Goal: Information Seeking & Learning: Learn about a topic

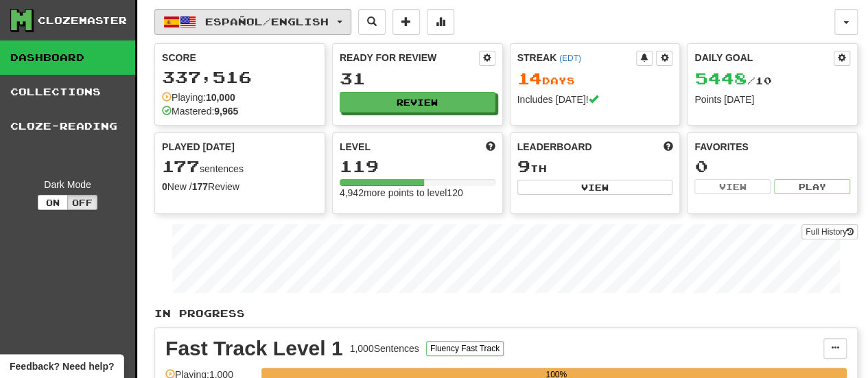
click at [272, 22] on span "Español / English" at bounding box center [267, 22] width 124 height 12
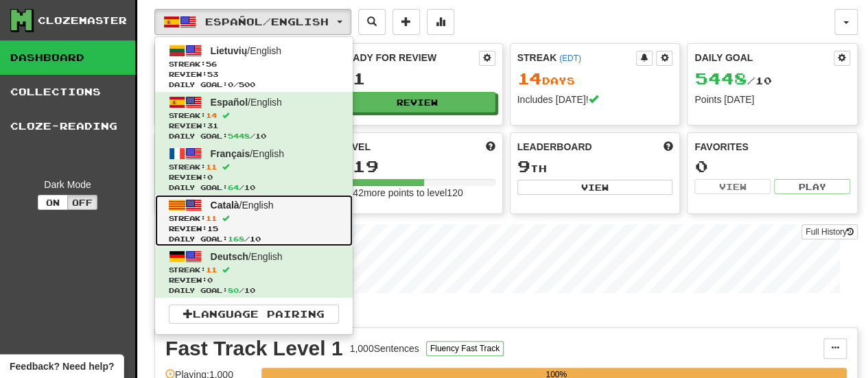
click at [294, 213] on span "Streak: 11" at bounding box center [254, 218] width 170 height 10
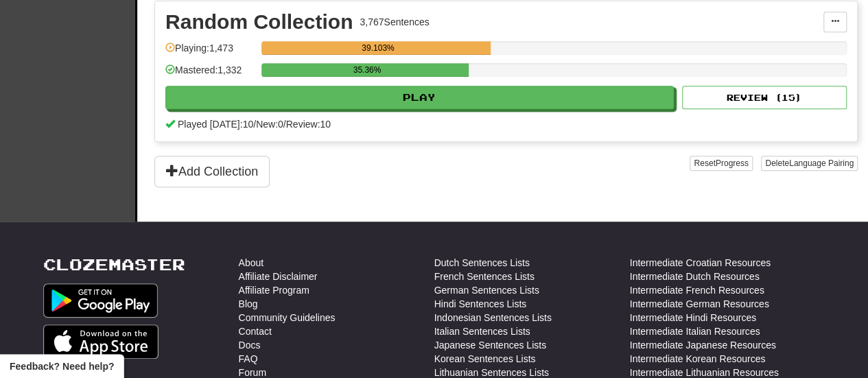
scroll to position [343, 0]
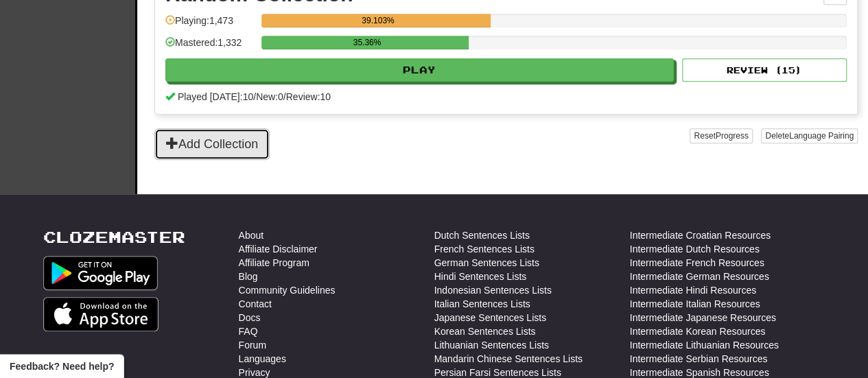
click at [222, 154] on button "Add Collection" at bounding box center [211, 144] width 115 height 32
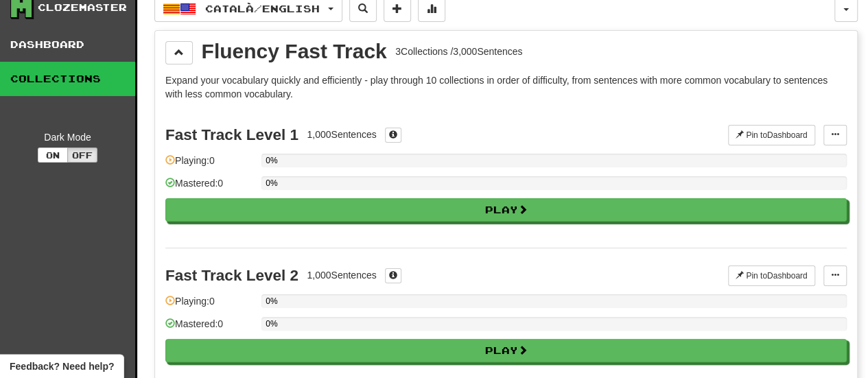
scroll to position [0, 0]
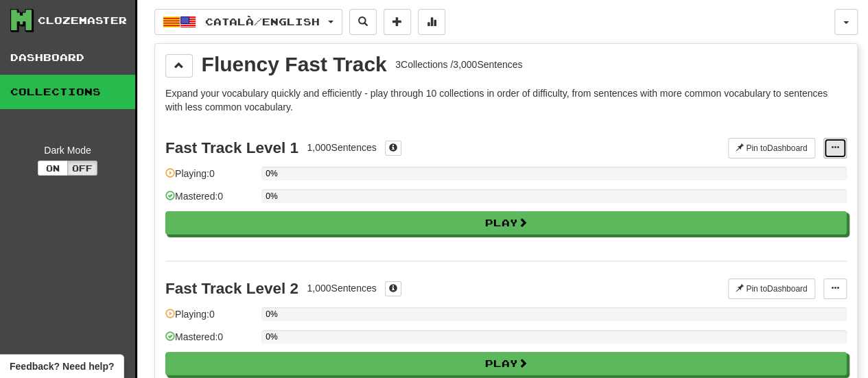
click at [836, 146] on span at bounding box center [835, 147] width 8 height 8
click at [834, 145] on span at bounding box center [835, 147] width 8 height 8
click at [769, 143] on button "Pin to Dashboard" at bounding box center [771, 148] width 87 height 21
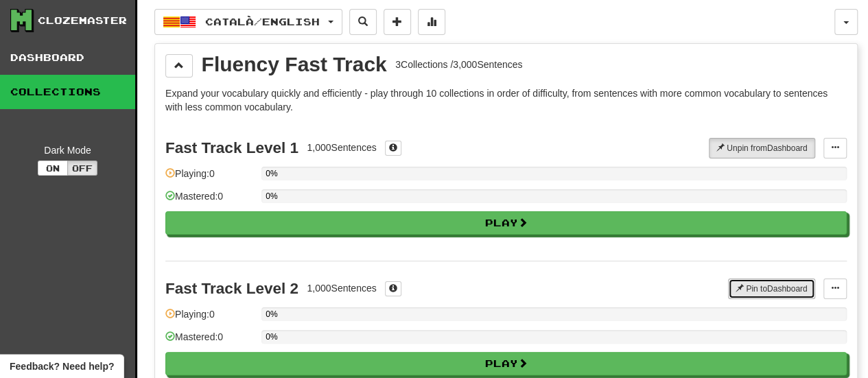
click at [762, 285] on button "Pin to Dashboard" at bounding box center [771, 289] width 87 height 21
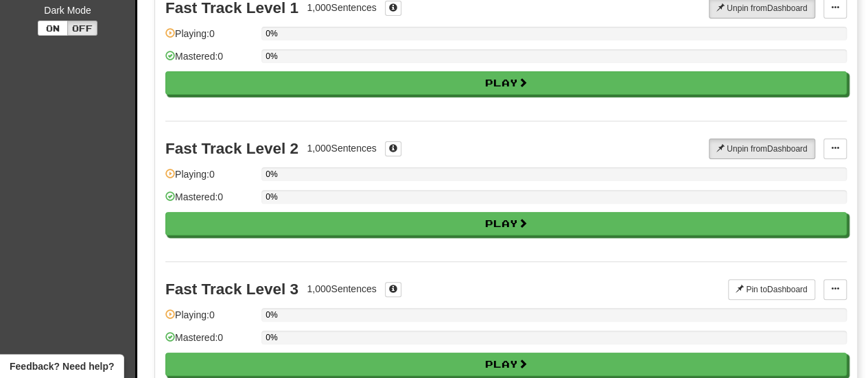
scroll to position [206, 0]
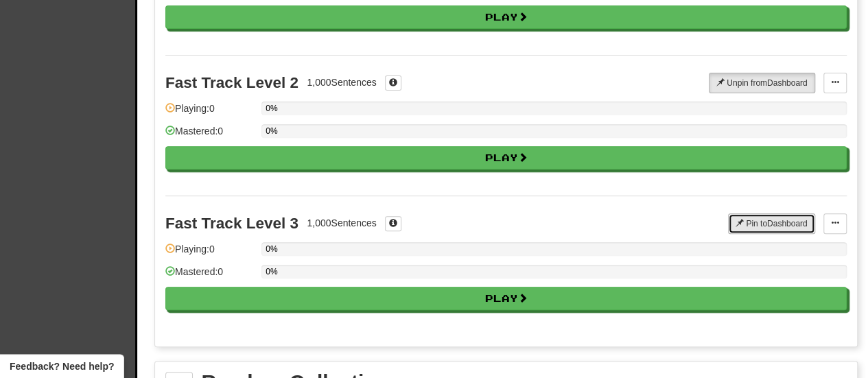
click at [758, 218] on button "Pin to Dashboard" at bounding box center [771, 223] width 87 height 21
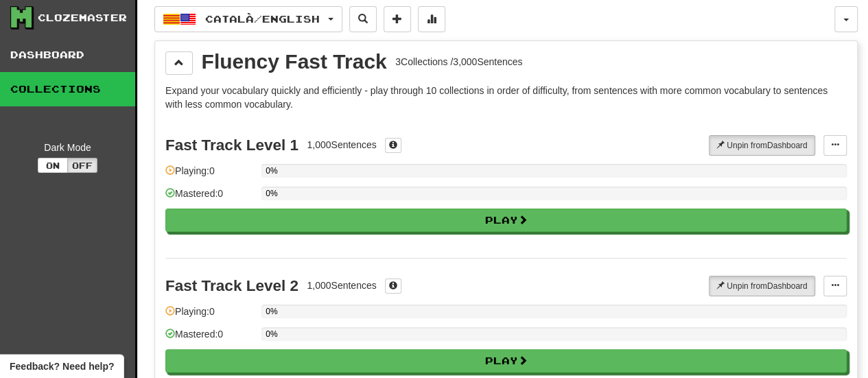
scroll to position [0, 0]
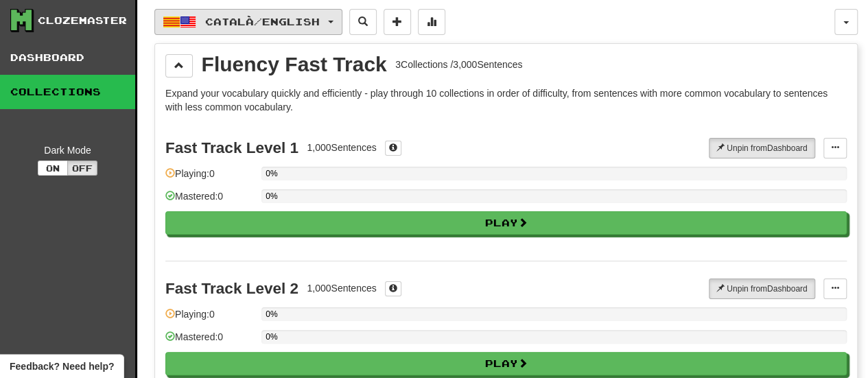
click at [340, 20] on button "Català / English" at bounding box center [248, 22] width 188 height 26
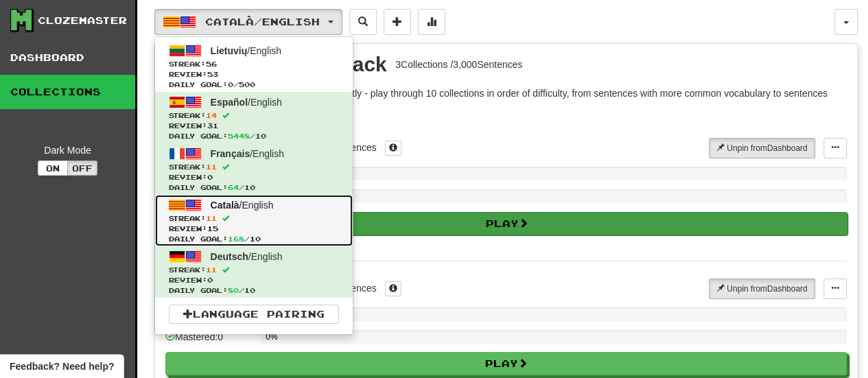
click at [303, 213] on span "Streak: 11" at bounding box center [254, 218] width 170 height 10
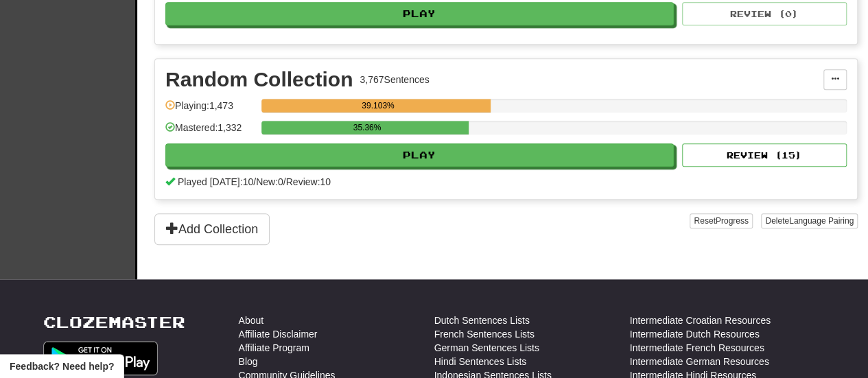
scroll to position [686, 0]
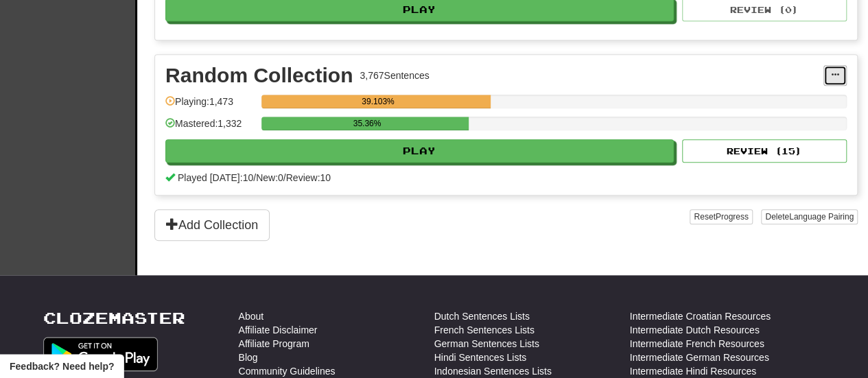
click at [833, 79] on span at bounding box center [835, 75] width 8 height 8
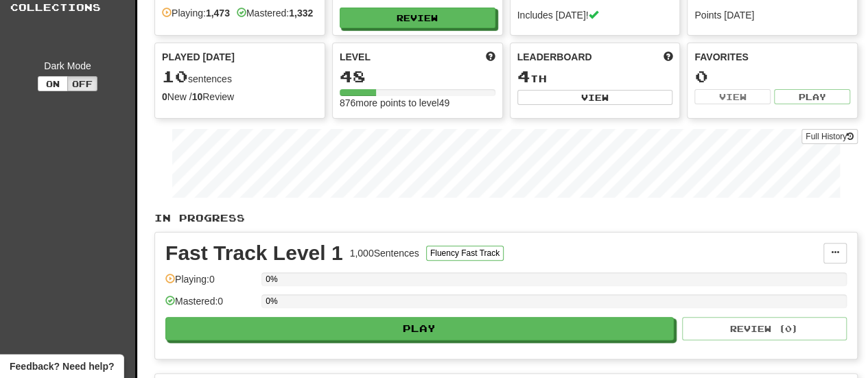
scroll to position [0, 0]
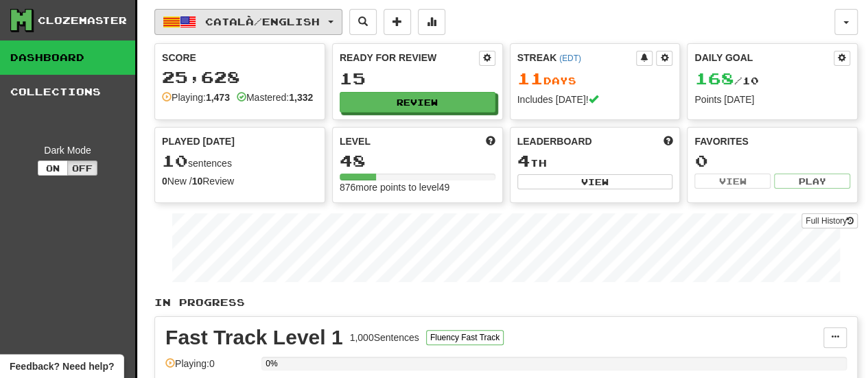
click at [342, 18] on button "Català / English" at bounding box center [248, 22] width 188 height 26
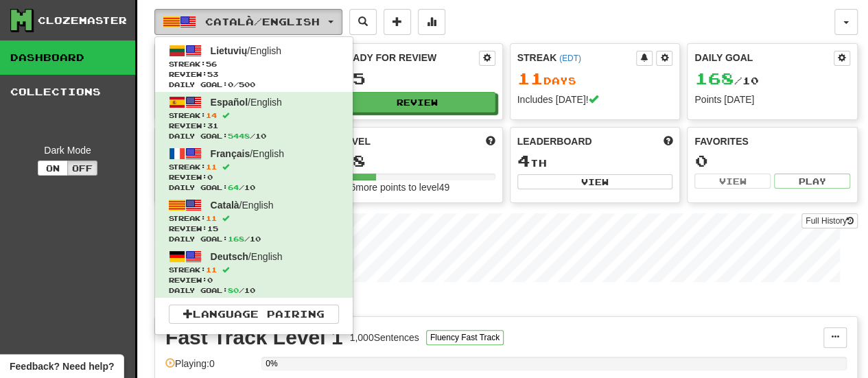
click at [342, 19] on button "Català / English" at bounding box center [248, 22] width 188 height 26
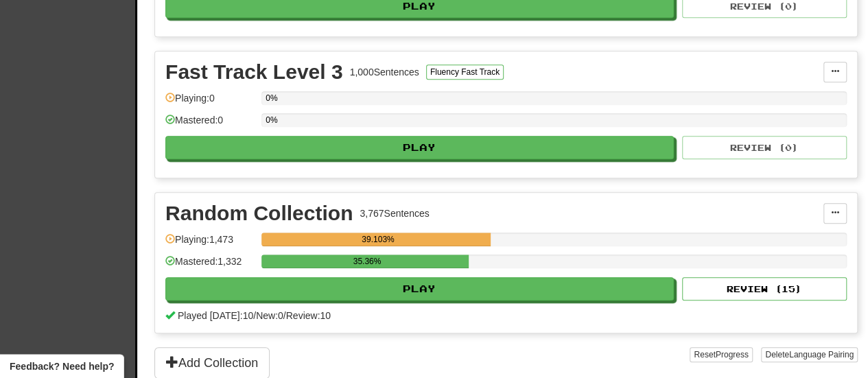
scroll to position [549, 0]
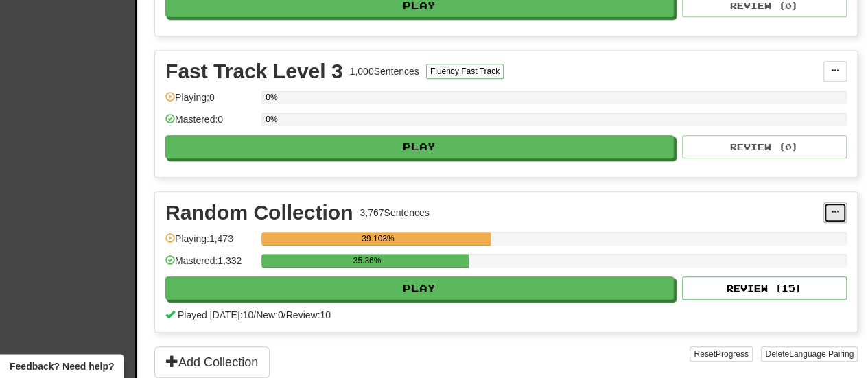
click at [836, 216] on span at bounding box center [835, 212] width 8 height 8
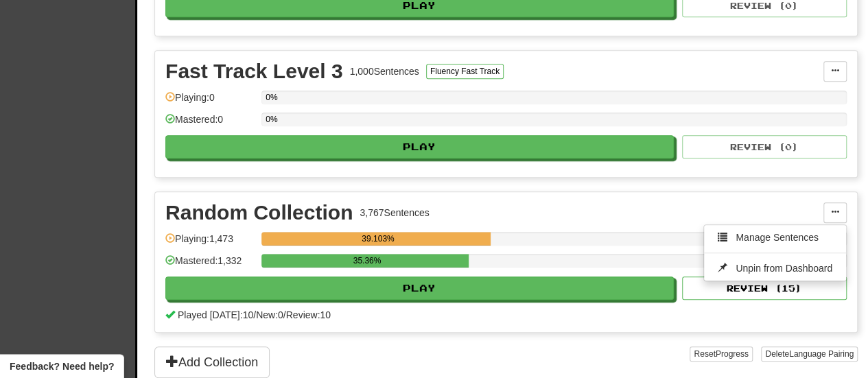
click at [782, 272] on span "Unpin from Dashboard" at bounding box center [784, 268] width 97 height 11
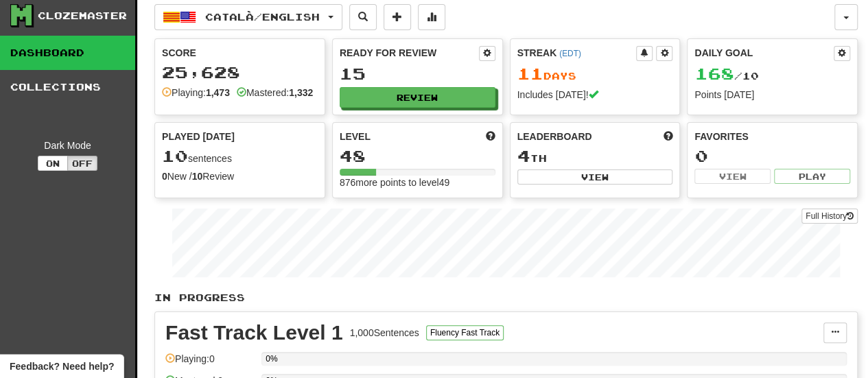
scroll to position [0, 0]
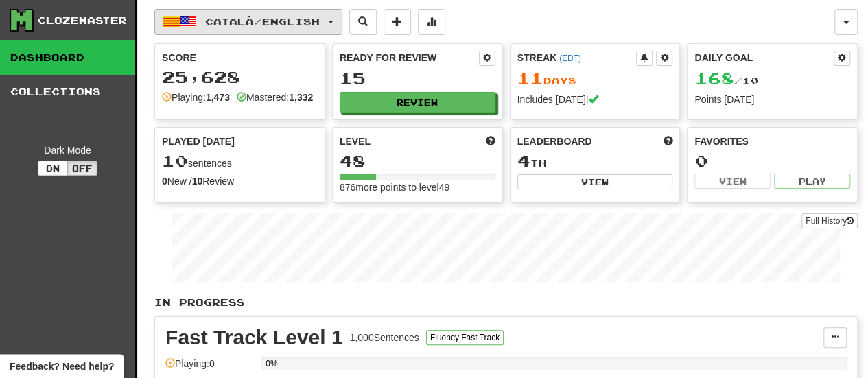
click at [340, 20] on button "Català / English" at bounding box center [248, 22] width 188 height 26
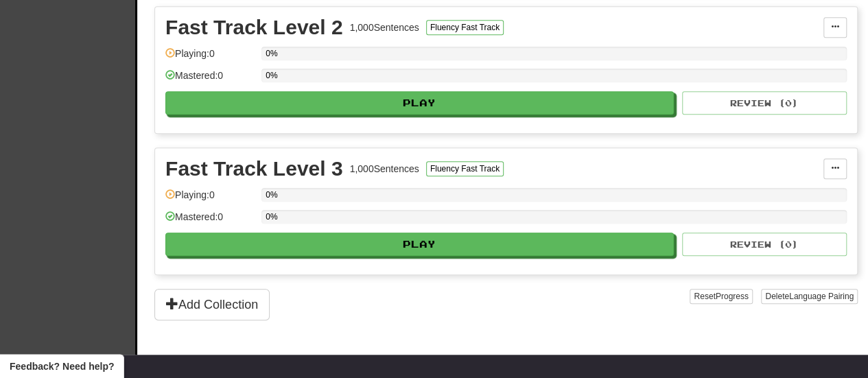
scroll to position [618, 0]
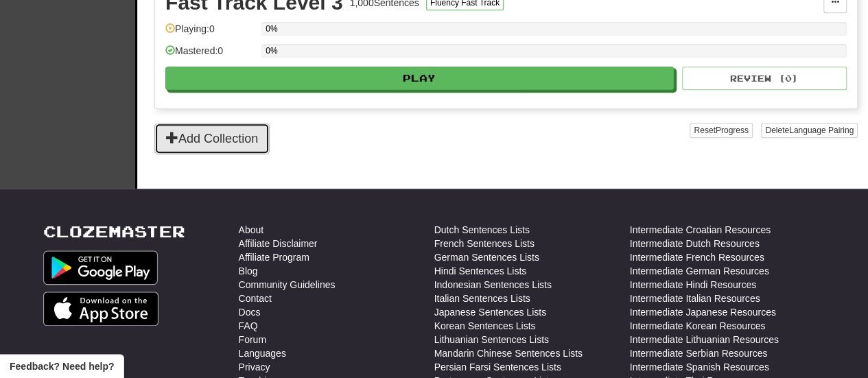
click at [225, 148] on button "Add Collection" at bounding box center [211, 139] width 115 height 32
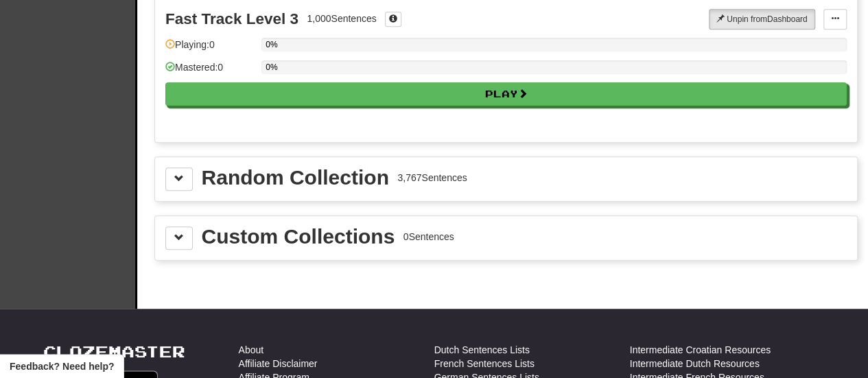
scroll to position [412, 0]
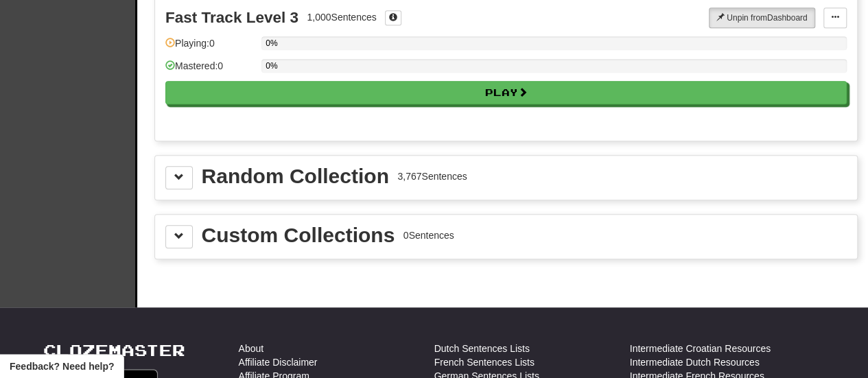
click at [749, 169] on div "Random Collection 3,767 Sentences" at bounding box center [505, 177] width 681 height 23
click at [180, 178] on button at bounding box center [178, 177] width 27 height 23
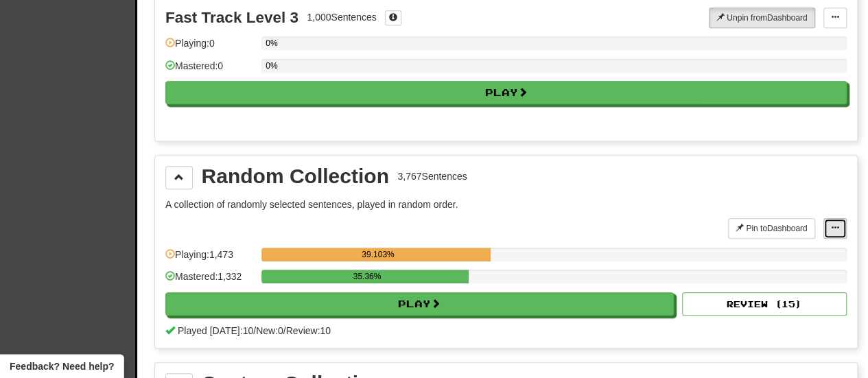
click at [836, 224] on span at bounding box center [835, 228] width 8 height 8
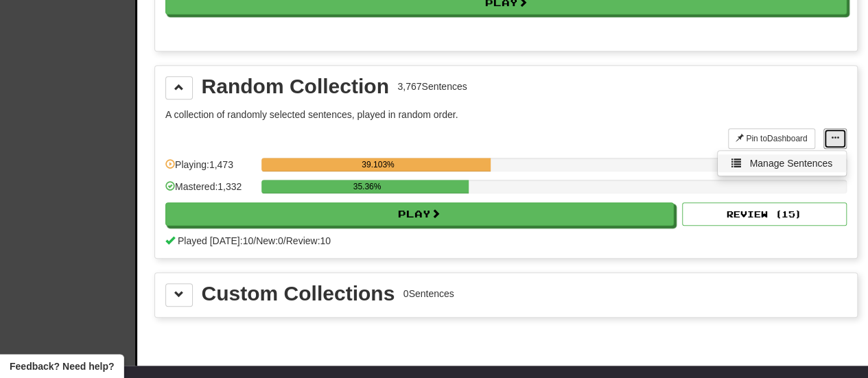
scroll to position [480, 0]
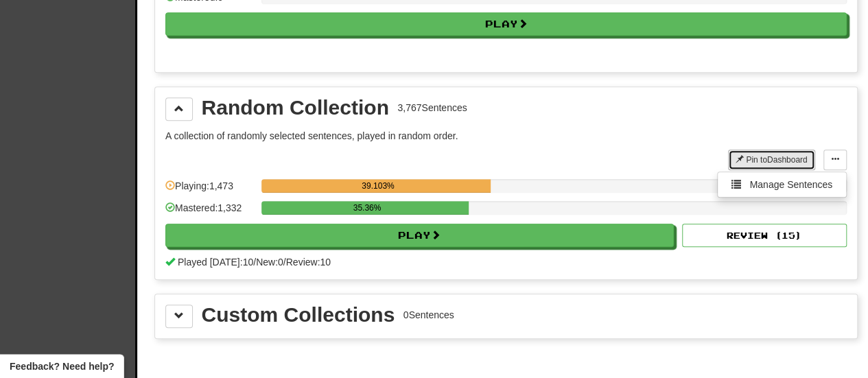
click at [762, 156] on button "Pin to Dashboard" at bounding box center [771, 160] width 87 height 21
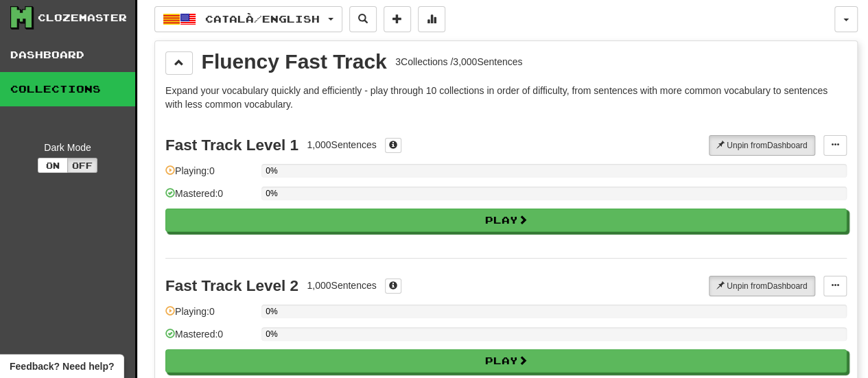
scroll to position [0, 0]
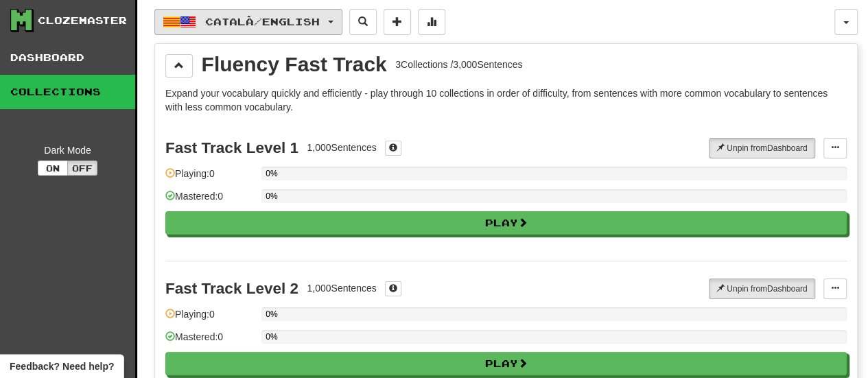
click at [320, 25] on span "Català / English" at bounding box center [262, 22] width 115 height 12
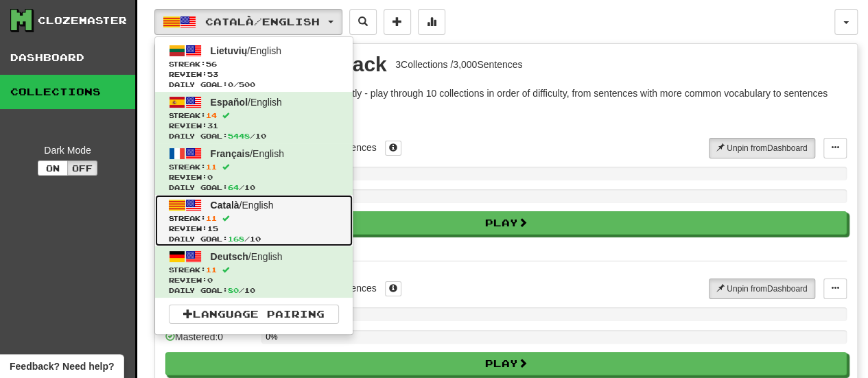
click at [290, 218] on span "Streak: 11" at bounding box center [254, 218] width 170 height 10
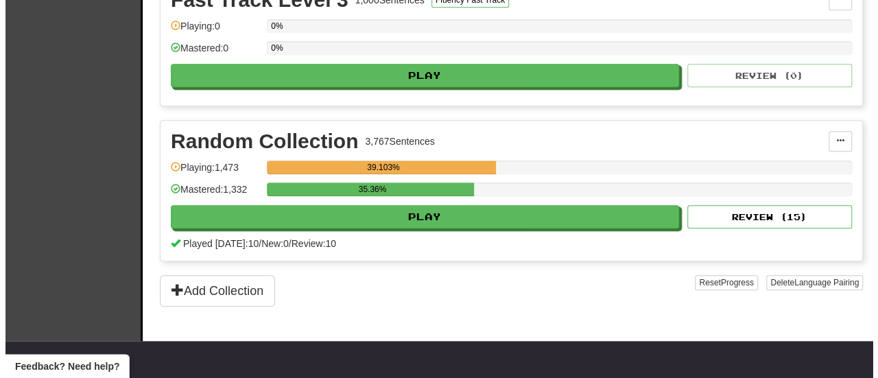
scroll to position [686, 0]
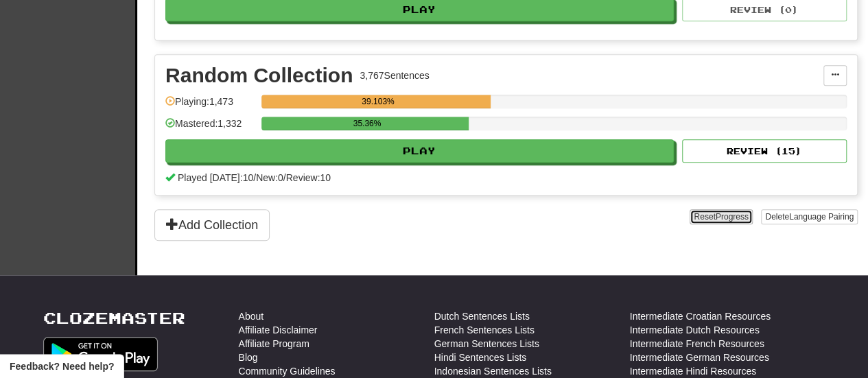
click at [710, 224] on button "Reset Progress" at bounding box center [721, 216] width 62 height 15
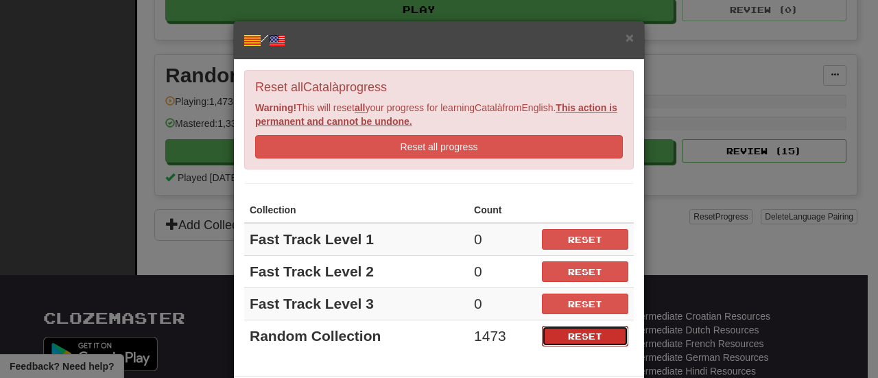
drag, startPoint x: 582, startPoint y: 330, endPoint x: 503, endPoint y: 73, distance: 269.2
click at [583, 330] on button "Reset" at bounding box center [585, 336] width 86 height 21
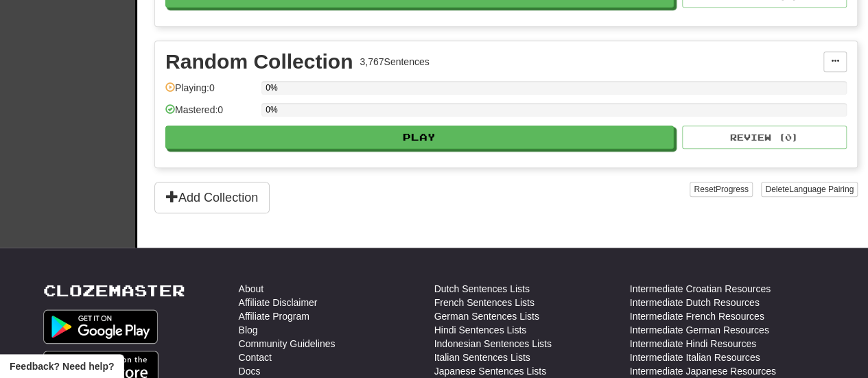
scroll to position [755, 0]
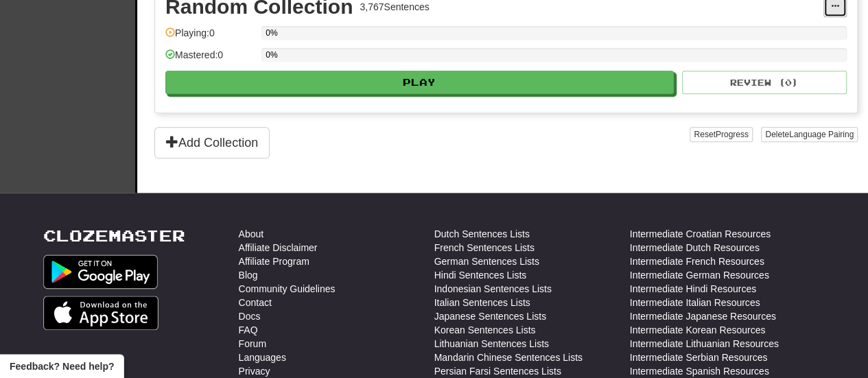
click at [832, 9] on button at bounding box center [834, 7] width 23 height 21
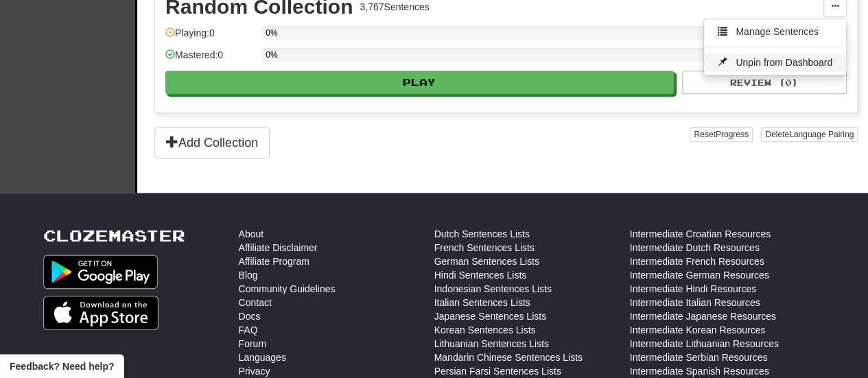
click at [795, 57] on span "Unpin from Dashboard" at bounding box center [784, 62] width 97 height 11
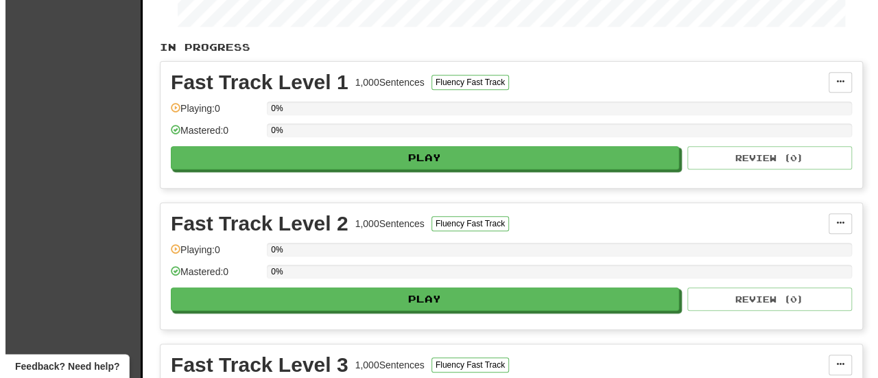
scroll to position [206, 0]
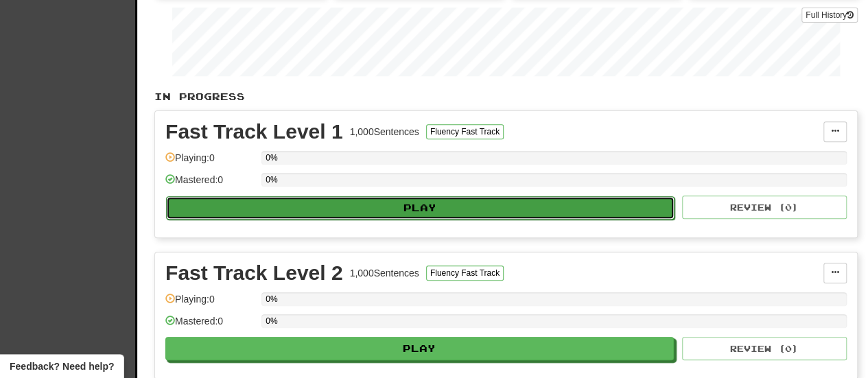
click at [490, 198] on button "Play" at bounding box center [420, 207] width 508 height 23
select select "**"
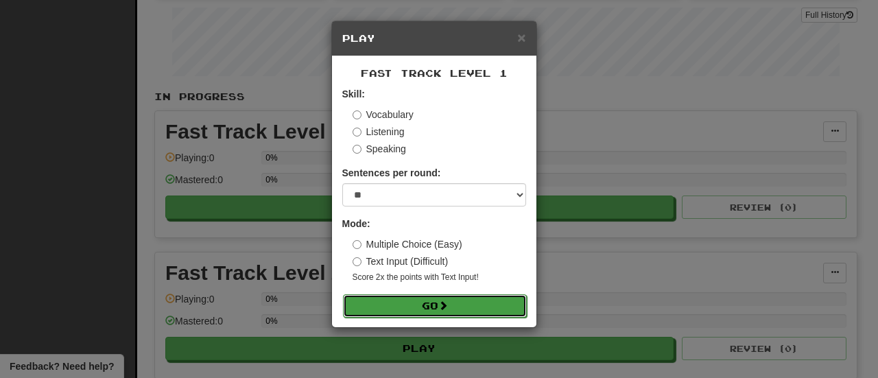
click at [435, 298] on button "Go" at bounding box center [435, 305] width 184 height 23
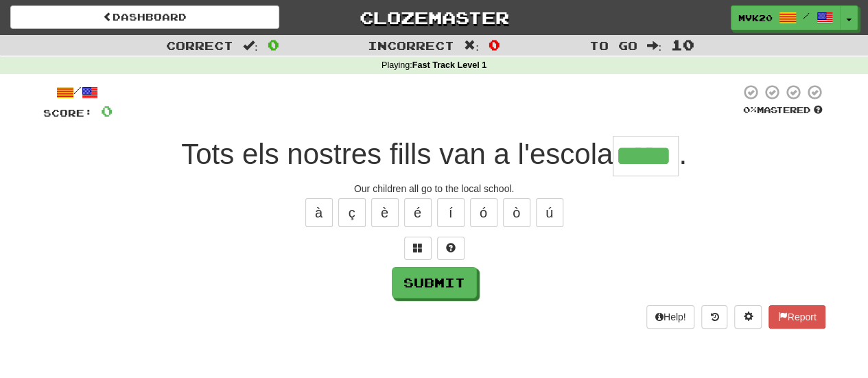
type input "*****"
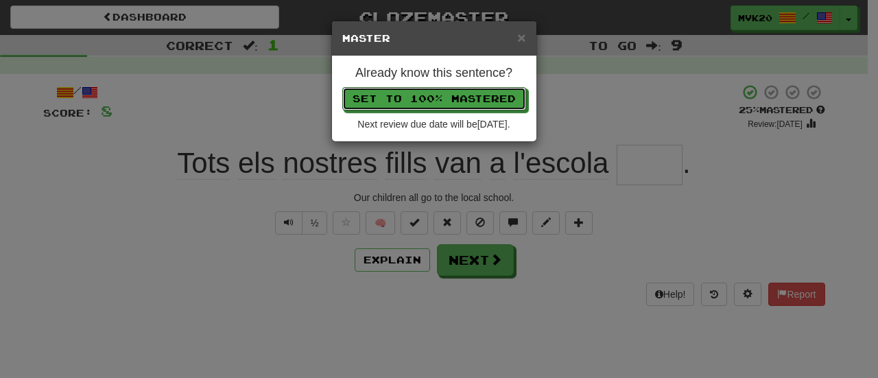
click at [342, 87] on button "Set to 100% Mastered" at bounding box center [434, 98] width 184 height 23
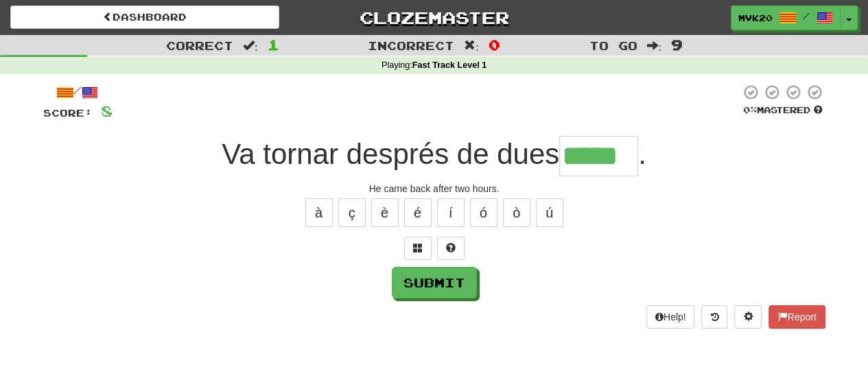
type input "*****"
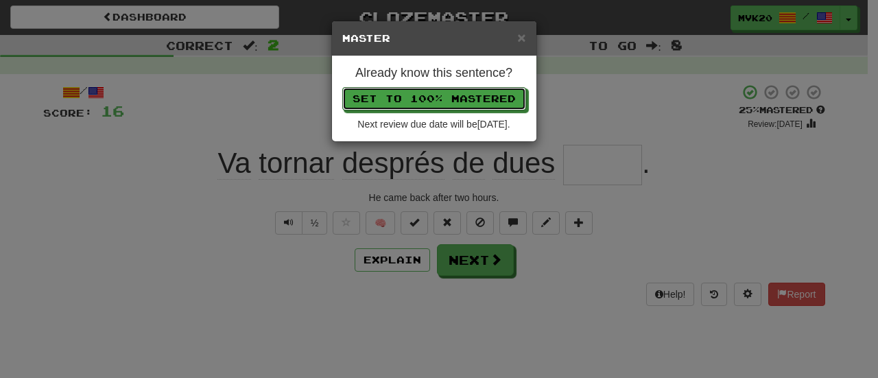
click at [342, 87] on button "Set to 100% Mastered" at bounding box center [434, 98] width 184 height 23
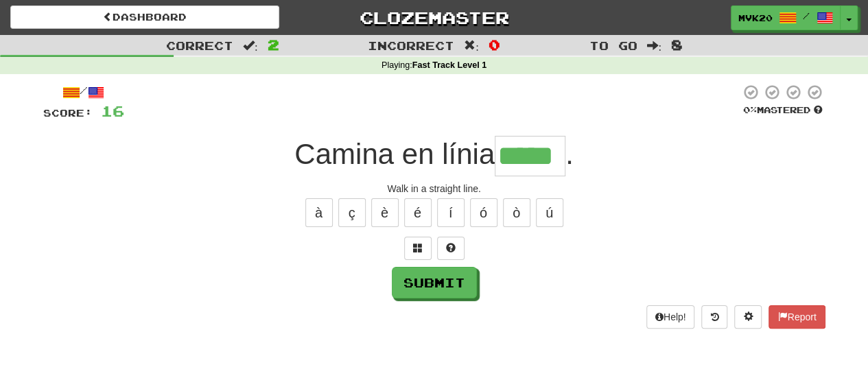
type input "*****"
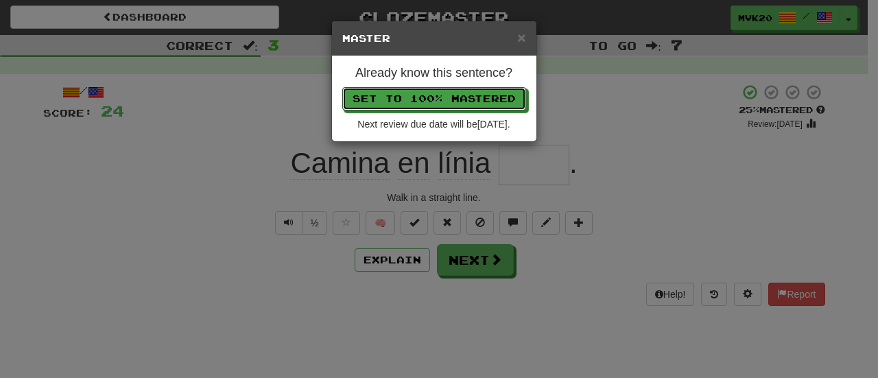
click at [342, 87] on button "Set to 100% Mastered" at bounding box center [434, 98] width 184 height 23
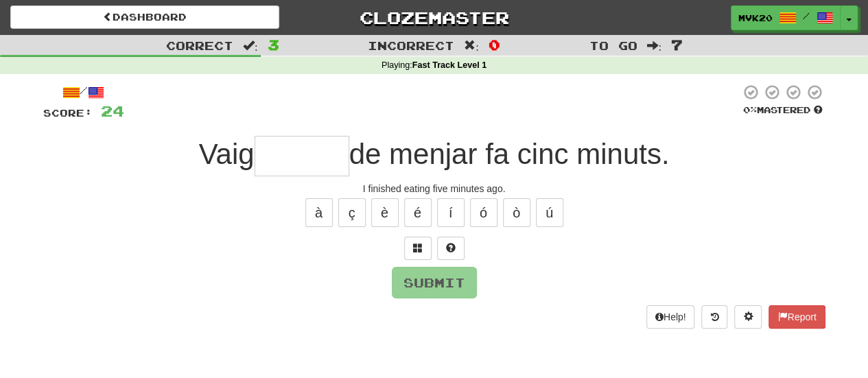
type input "*"
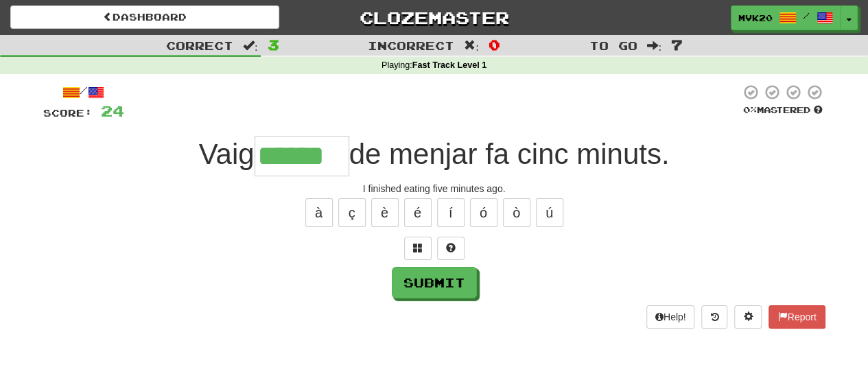
type input "******"
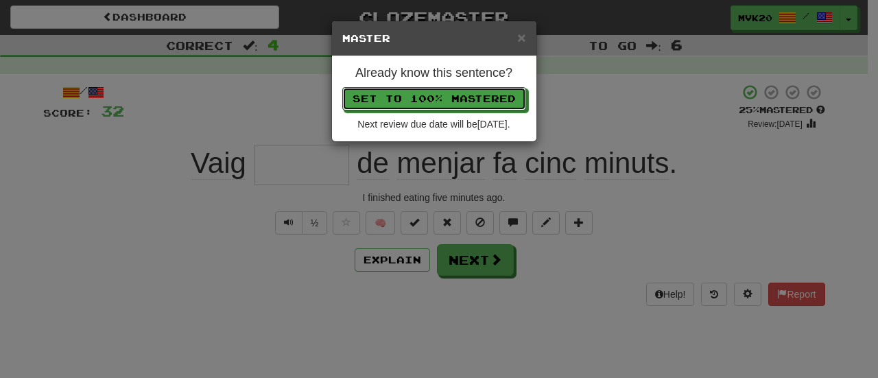
click at [342, 87] on button "Set to 100% Mastered" at bounding box center [434, 98] width 184 height 23
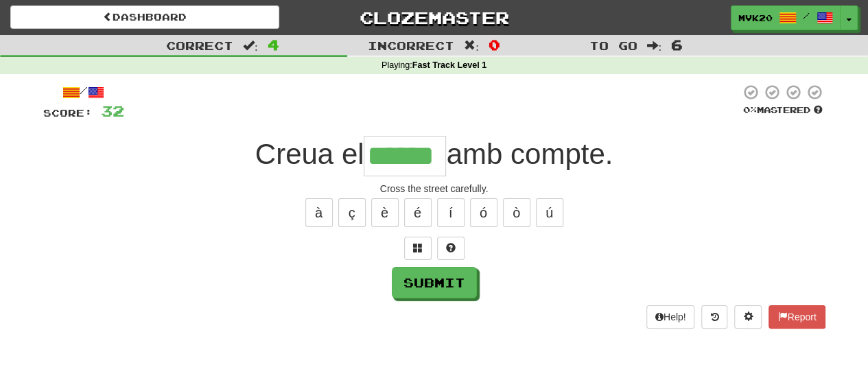
type input "******"
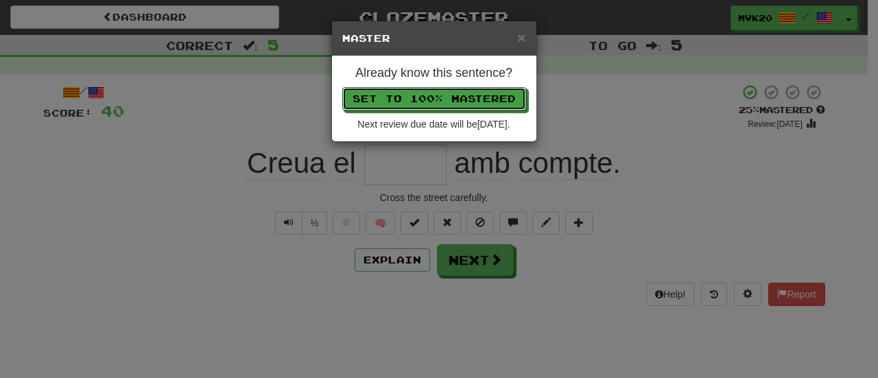
click at [342, 87] on button "Set to 100% Mastered" at bounding box center [434, 98] width 184 height 23
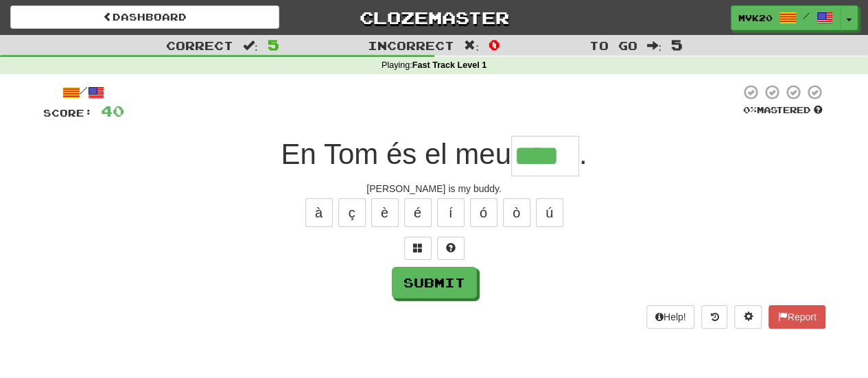
type input "****"
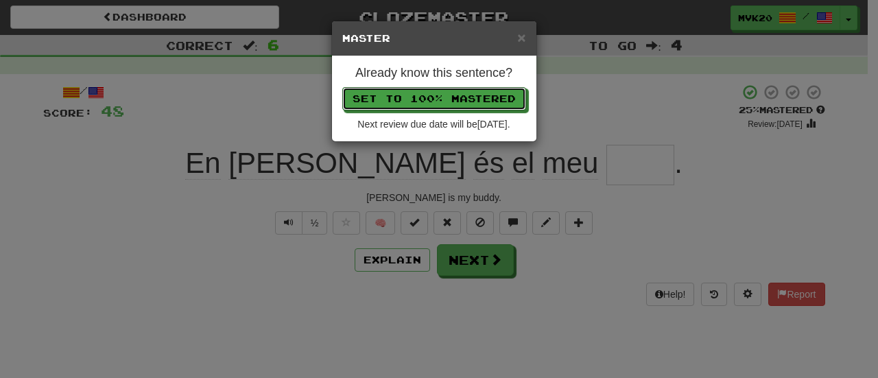
click at [342, 87] on button "Set to 100% Mastered" at bounding box center [434, 98] width 184 height 23
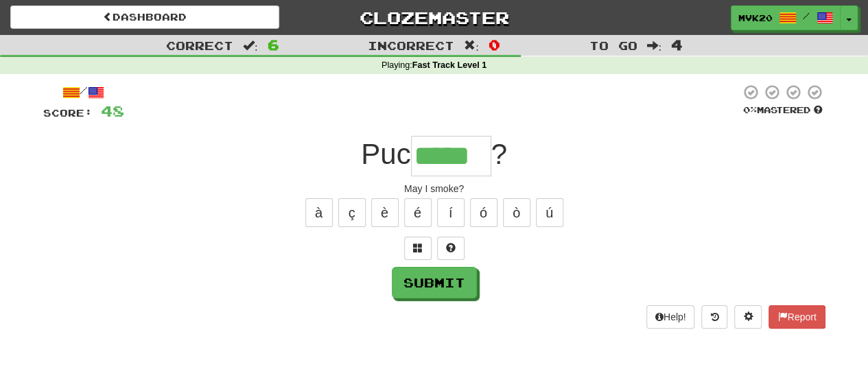
type input "*****"
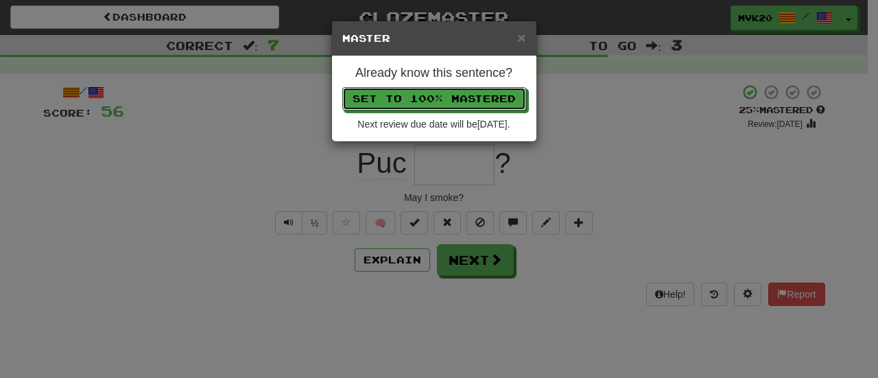
click at [342, 87] on button "Set to 100% Mastered" at bounding box center [434, 98] width 184 height 23
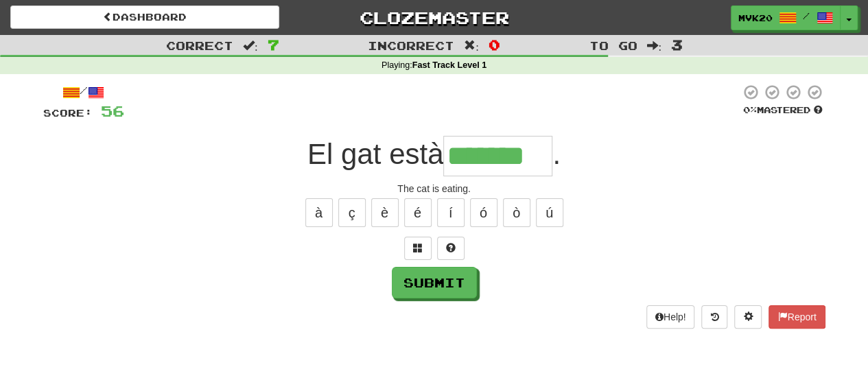
type input "*******"
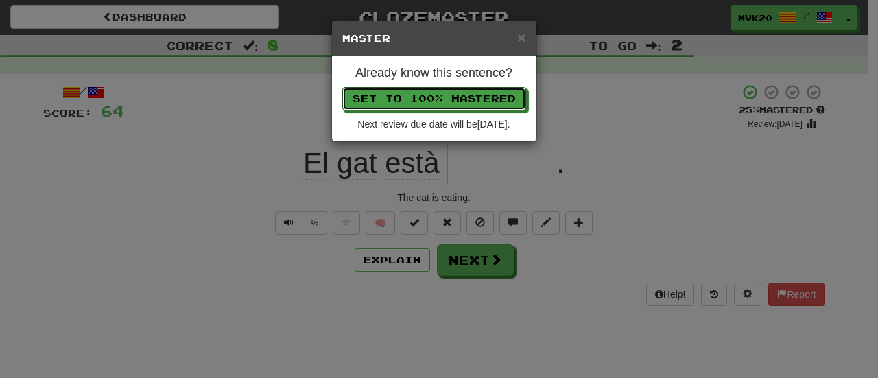
click at [342, 87] on button "Set to 100% Mastered" at bounding box center [434, 98] width 184 height 23
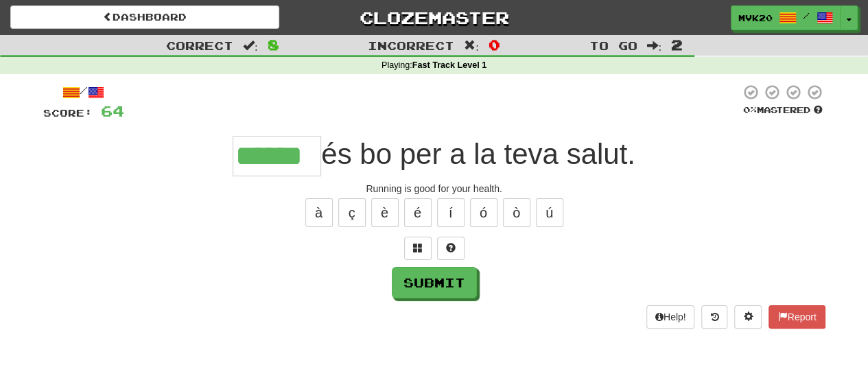
type input "******"
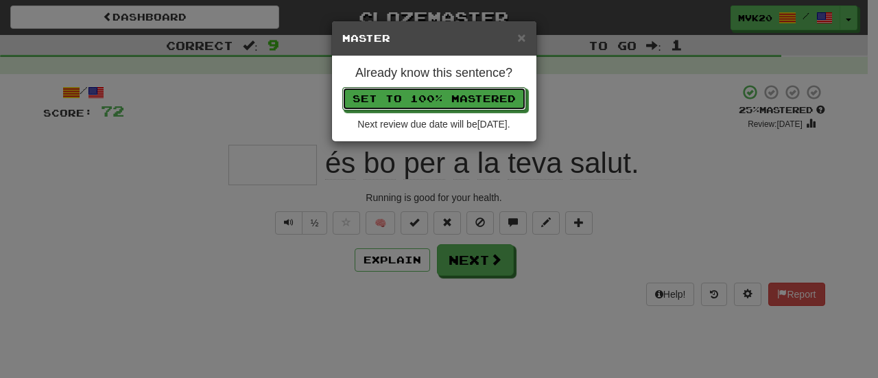
click at [342, 87] on button "Set to 100% Mastered" at bounding box center [434, 98] width 184 height 23
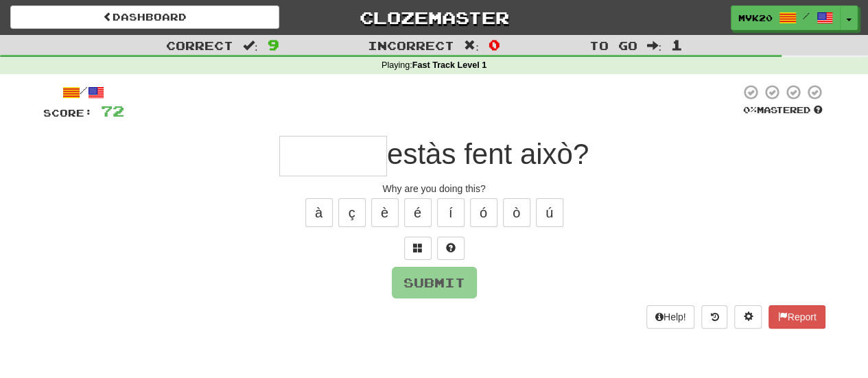
type input "*"
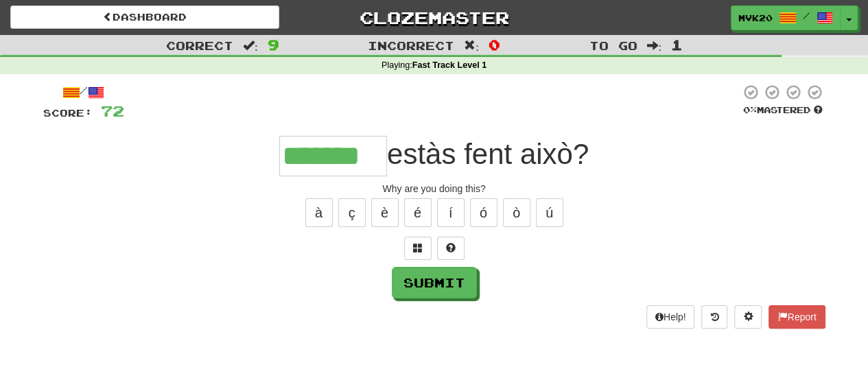
type input "*******"
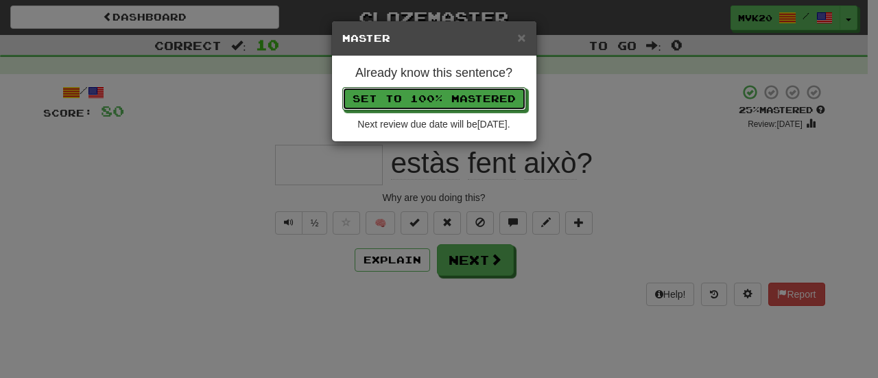
click at [342, 87] on button "Set to 100% Mastered" at bounding box center [434, 98] width 184 height 23
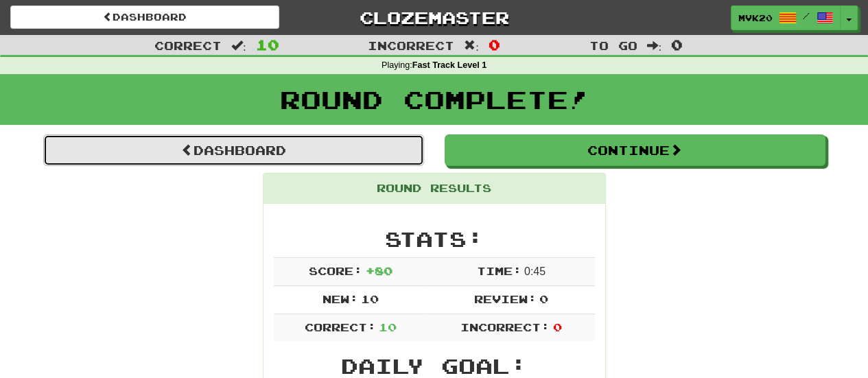
click at [196, 143] on link "Dashboard" at bounding box center [233, 150] width 381 height 32
